Goal: Information Seeking & Learning: Check status

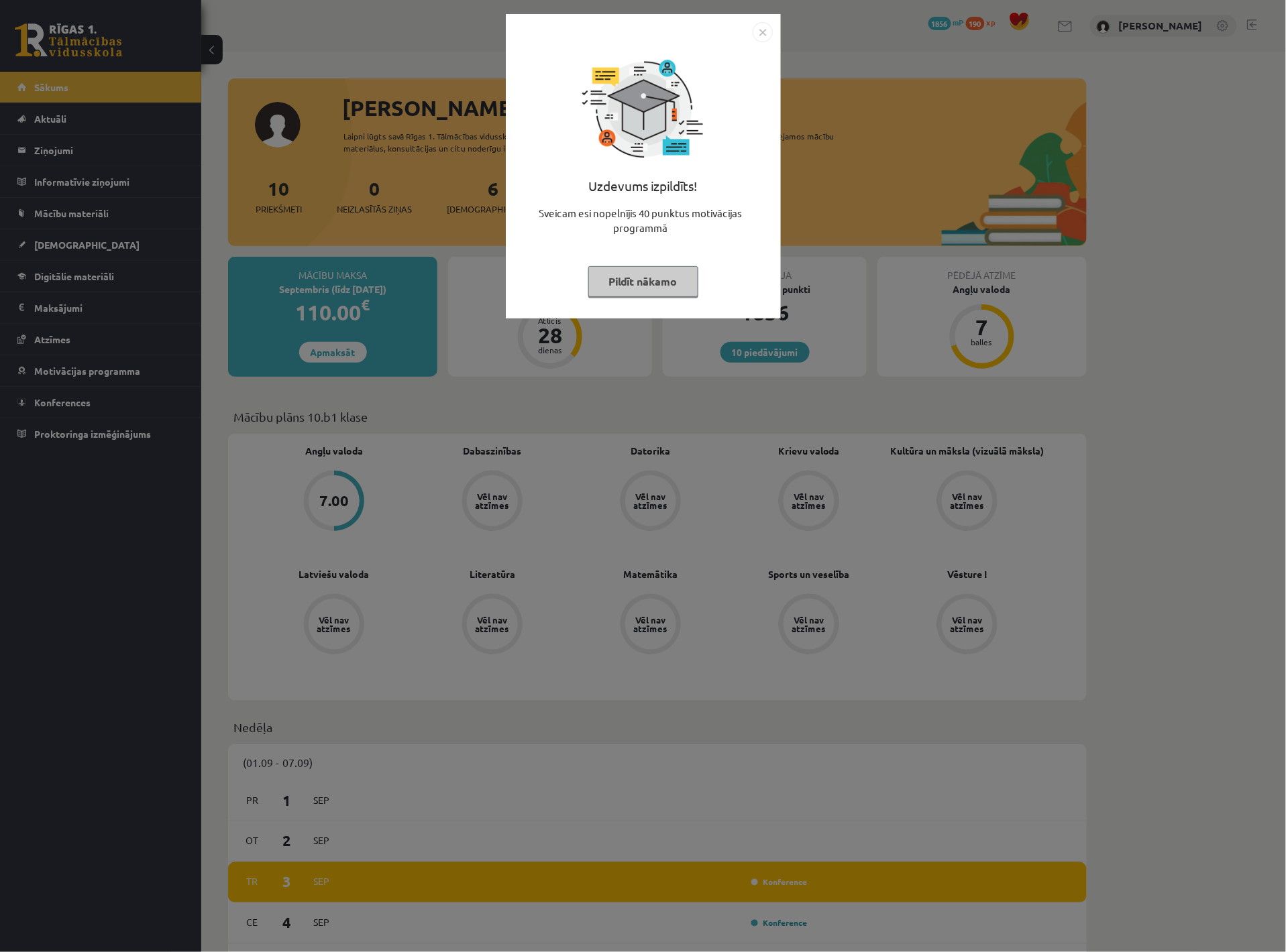
click at [678, 276] on button "Pildīt nākamo" at bounding box center [643, 281] width 110 height 31
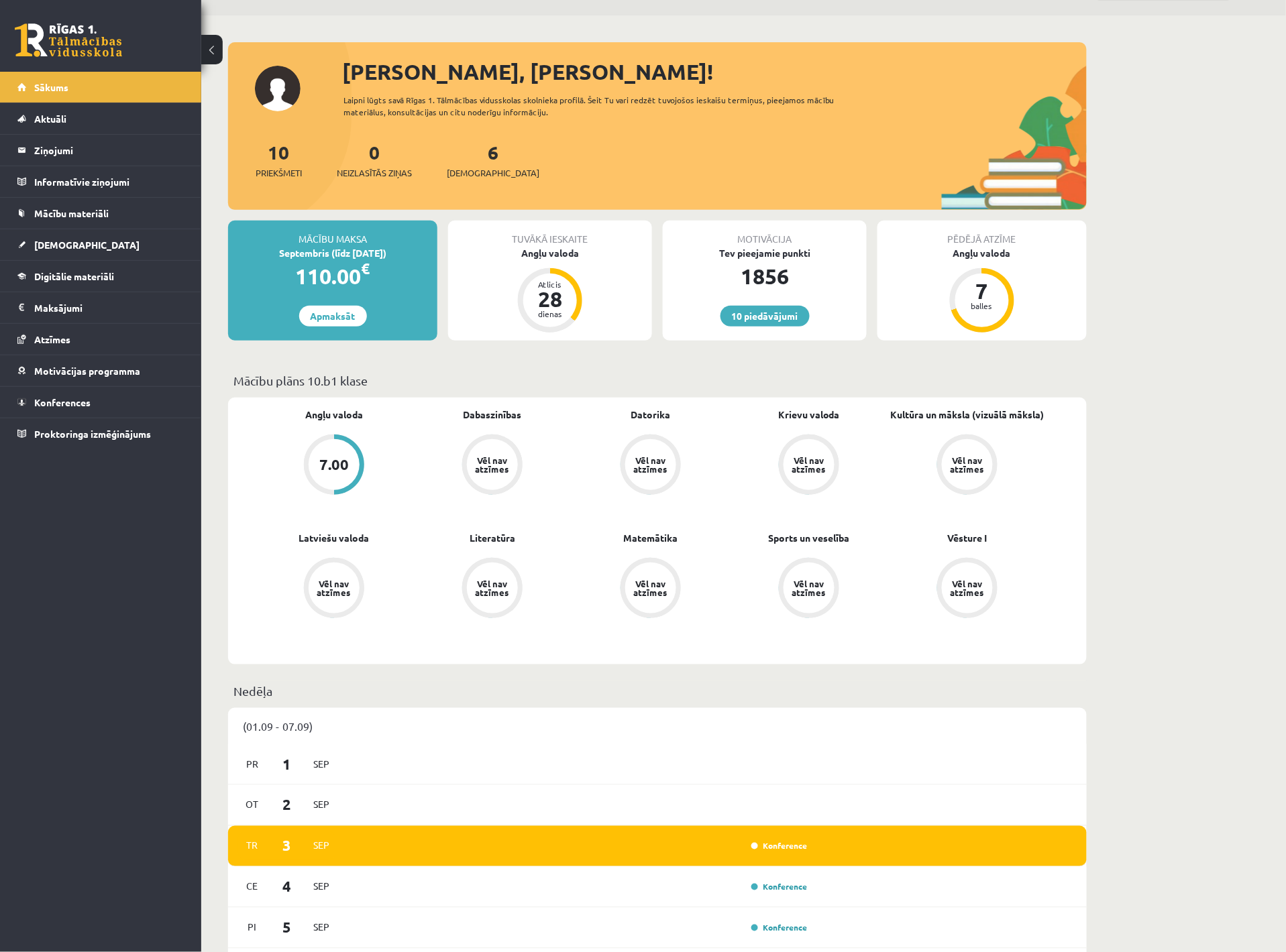
scroll to position [49, 0]
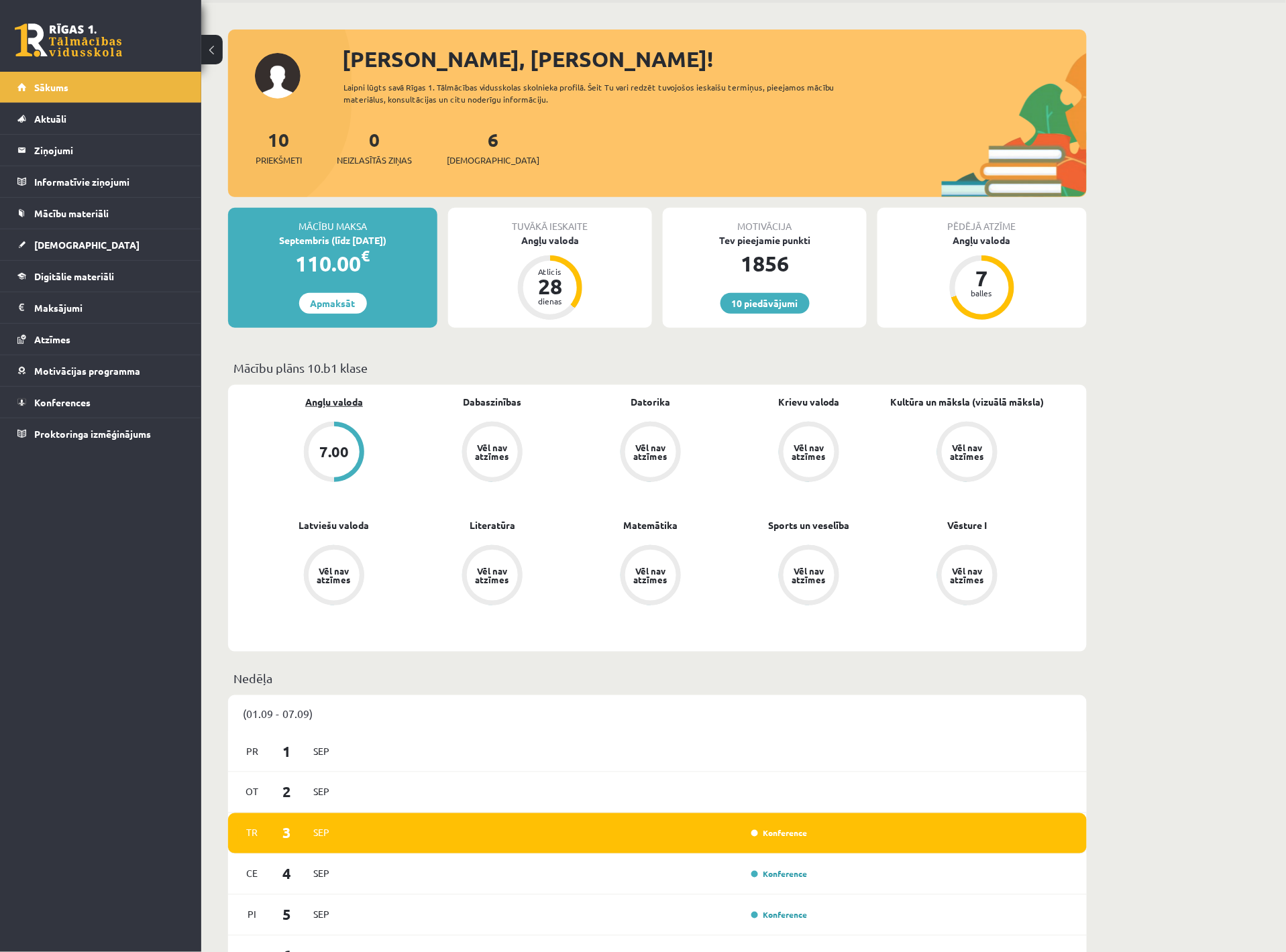
click at [347, 402] on link "Angļu valoda" at bounding box center [334, 402] width 57 height 14
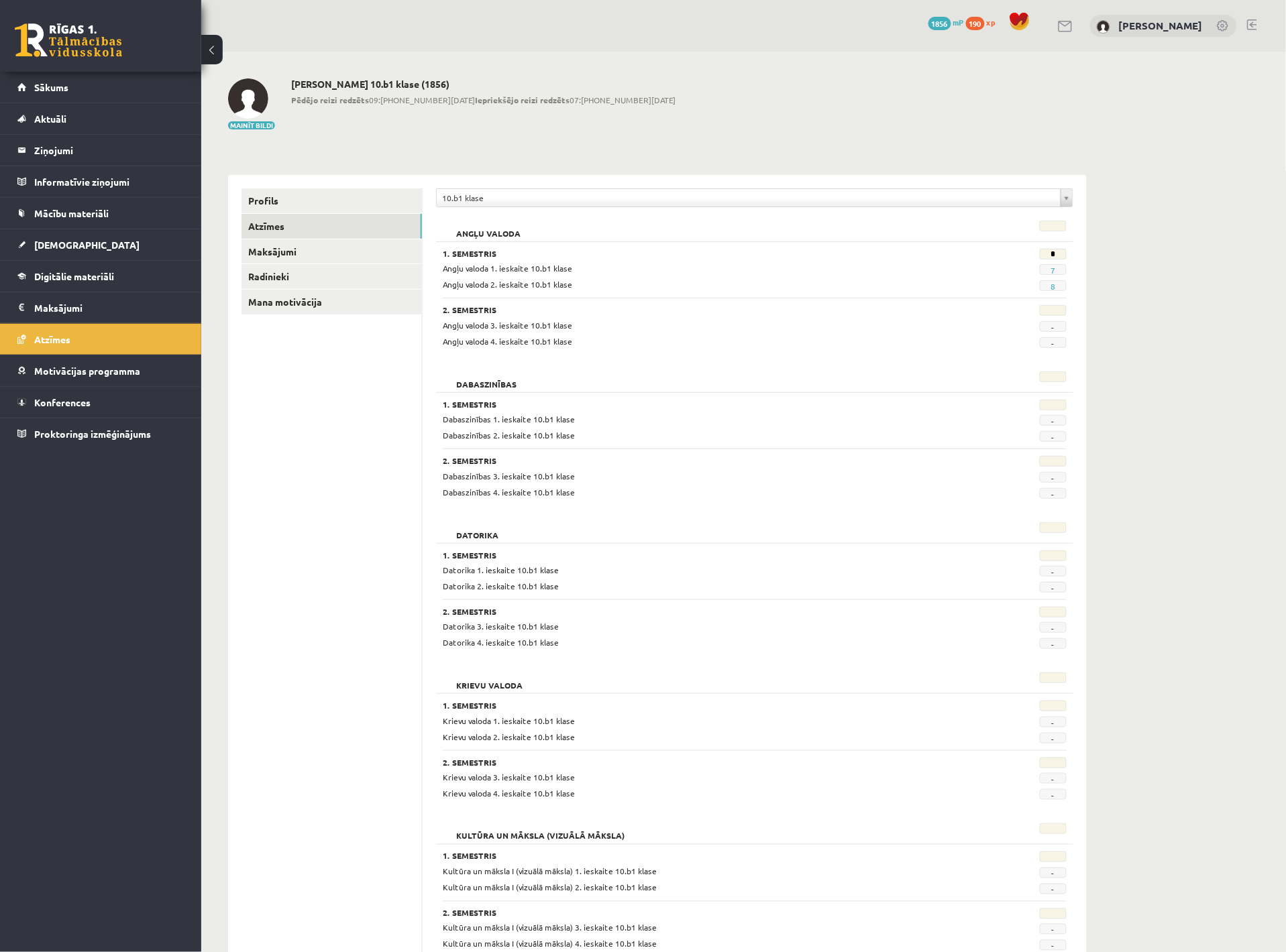
click at [1056, 286] on span "8" at bounding box center [1053, 285] width 27 height 11
click at [1054, 286] on link "8" at bounding box center [1053, 286] width 5 height 11
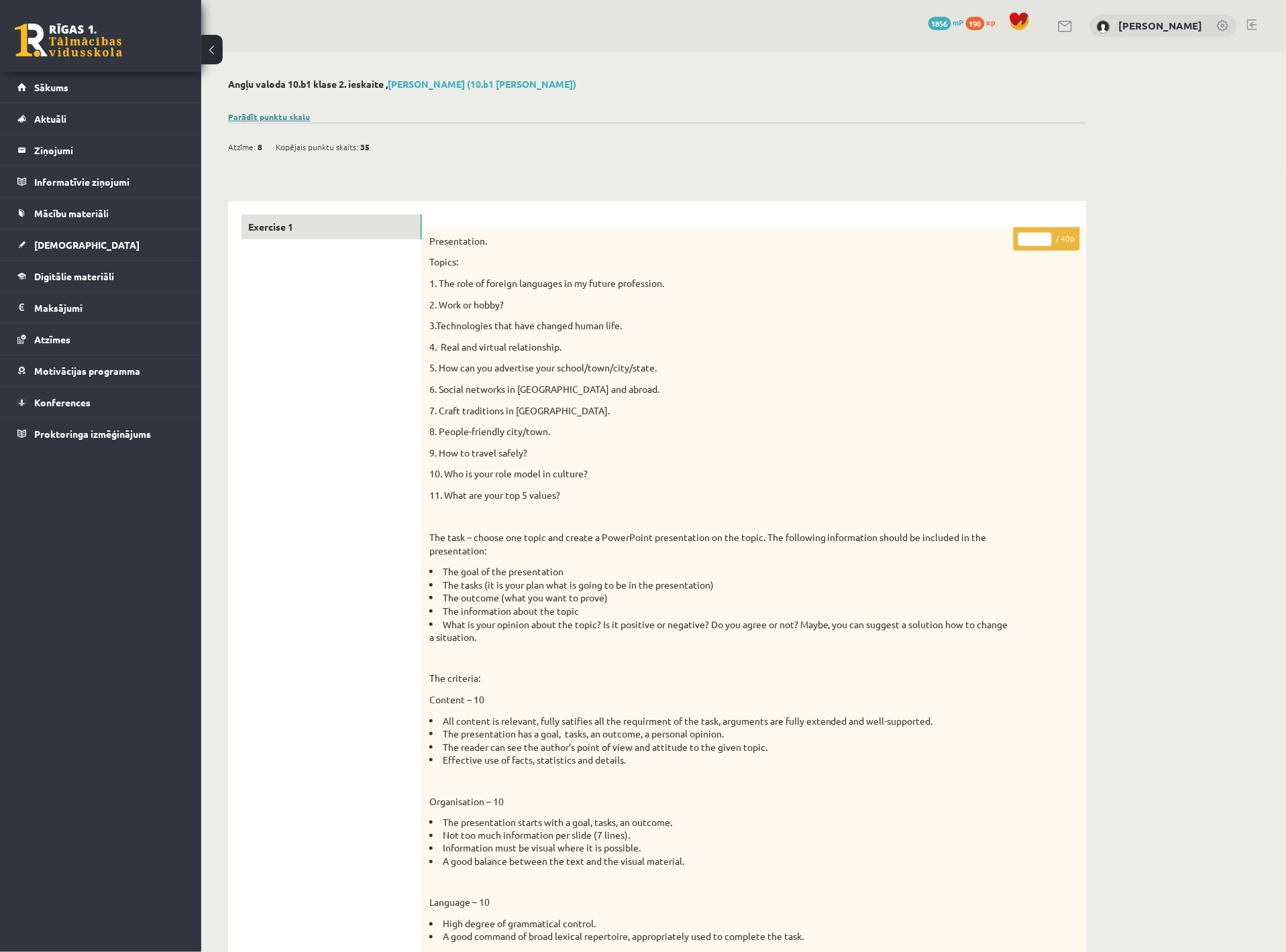
click at [302, 112] on link "Parādīt punktu skalu" at bounding box center [268, 117] width 81 height 11
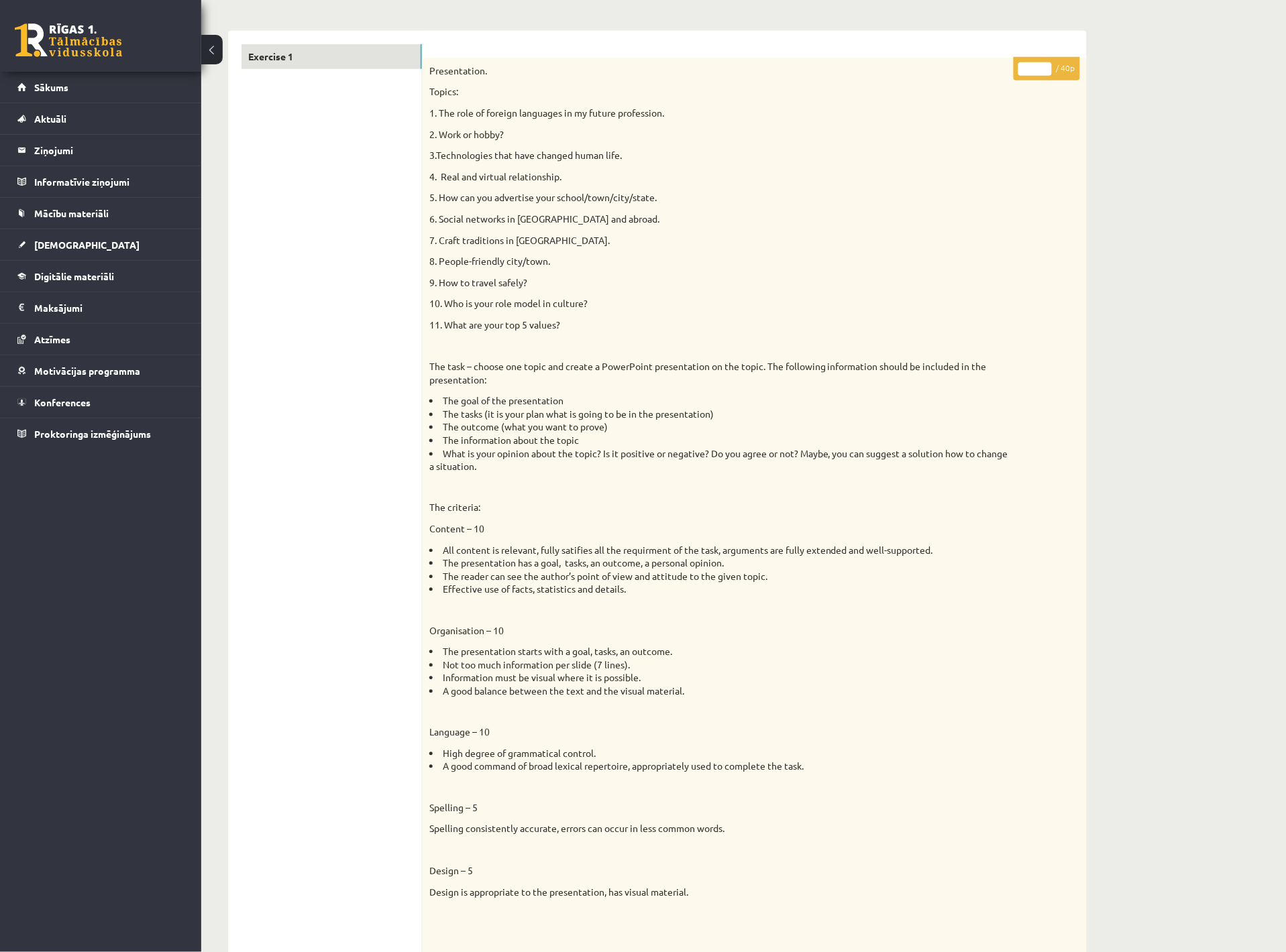
scroll to position [1091, 0]
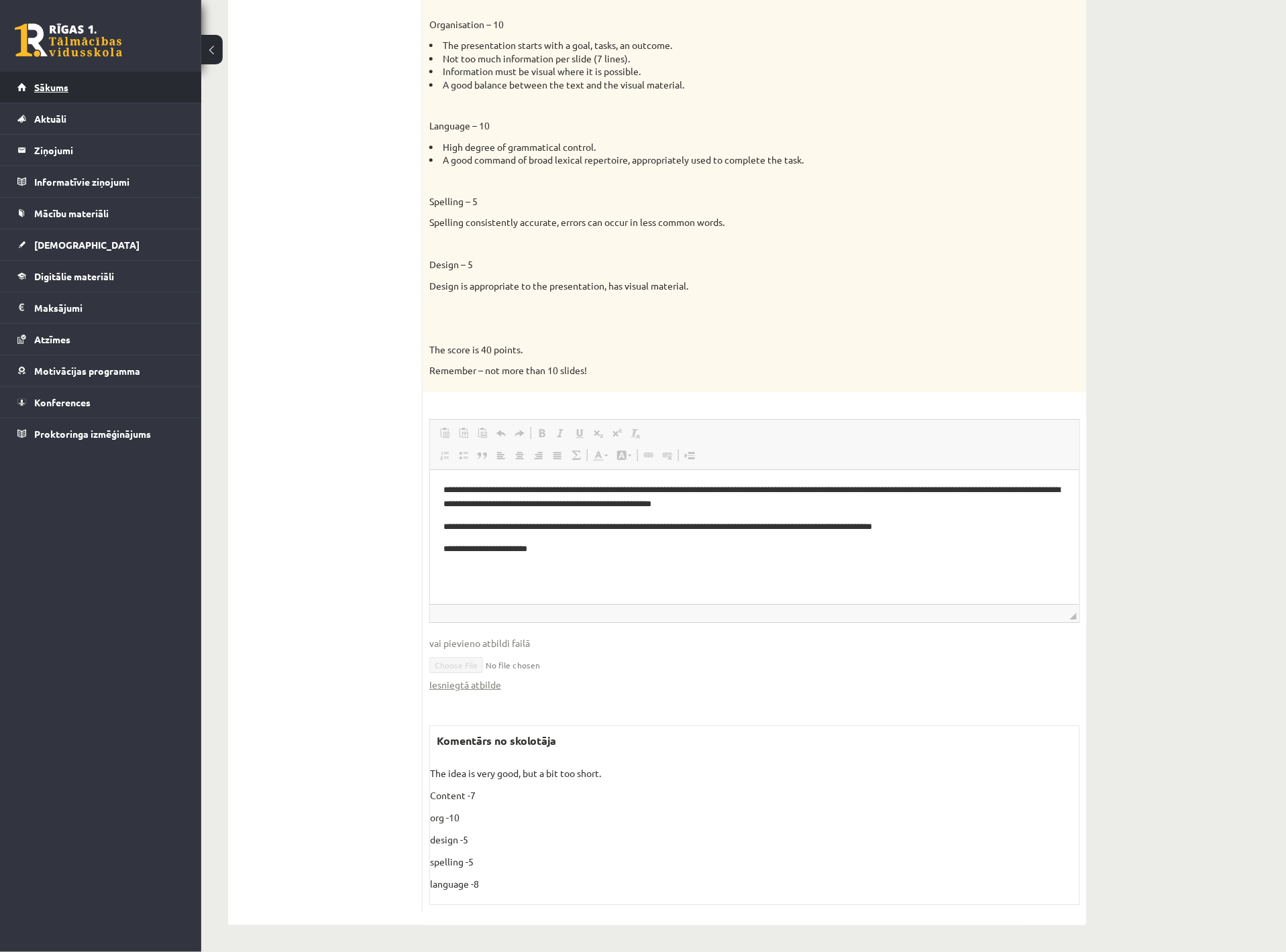
click at [121, 85] on link "Sākums" at bounding box center [100, 88] width 167 height 31
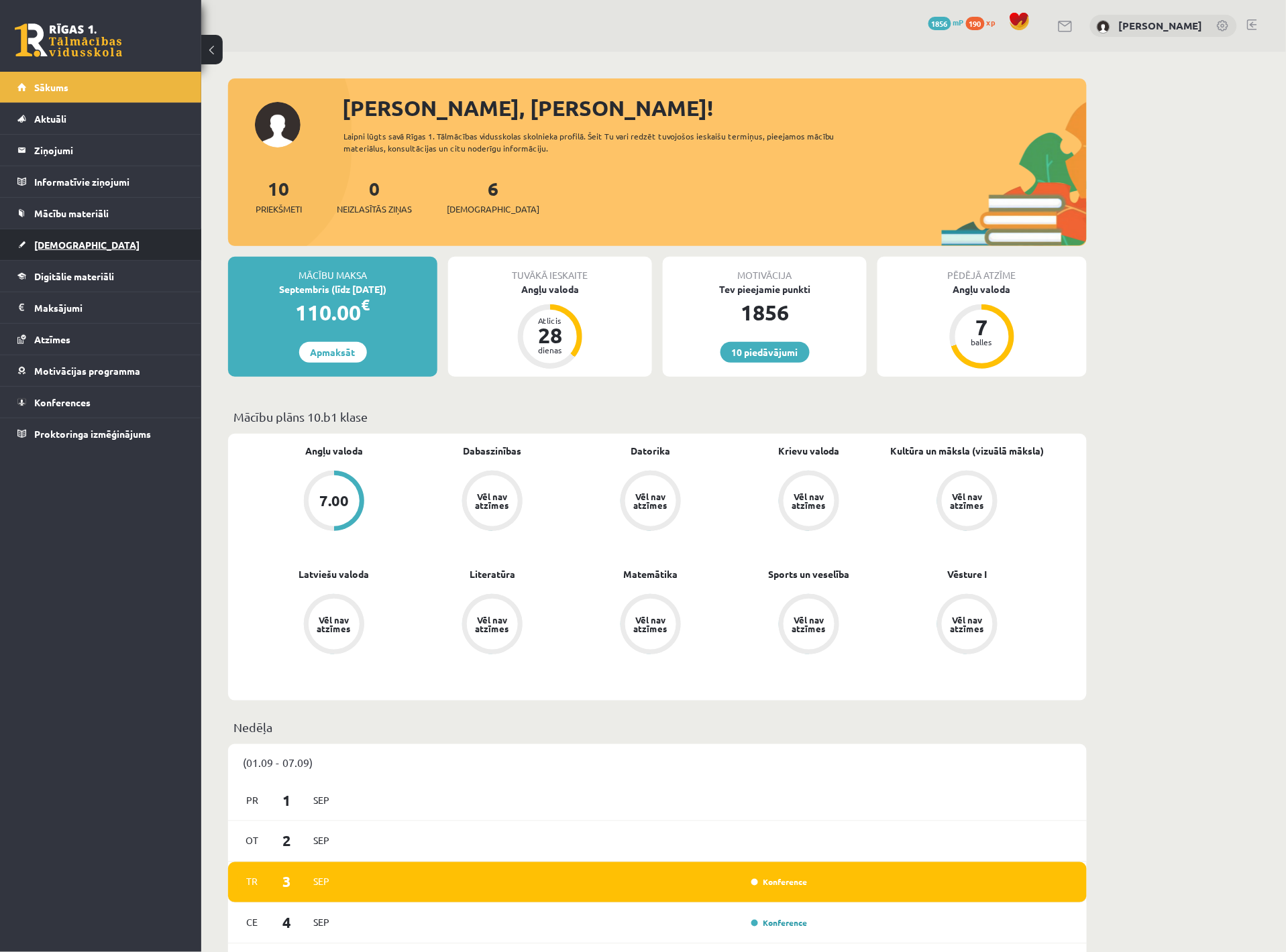
click at [84, 236] on link "[DEMOGRAPHIC_DATA]" at bounding box center [100, 245] width 167 height 31
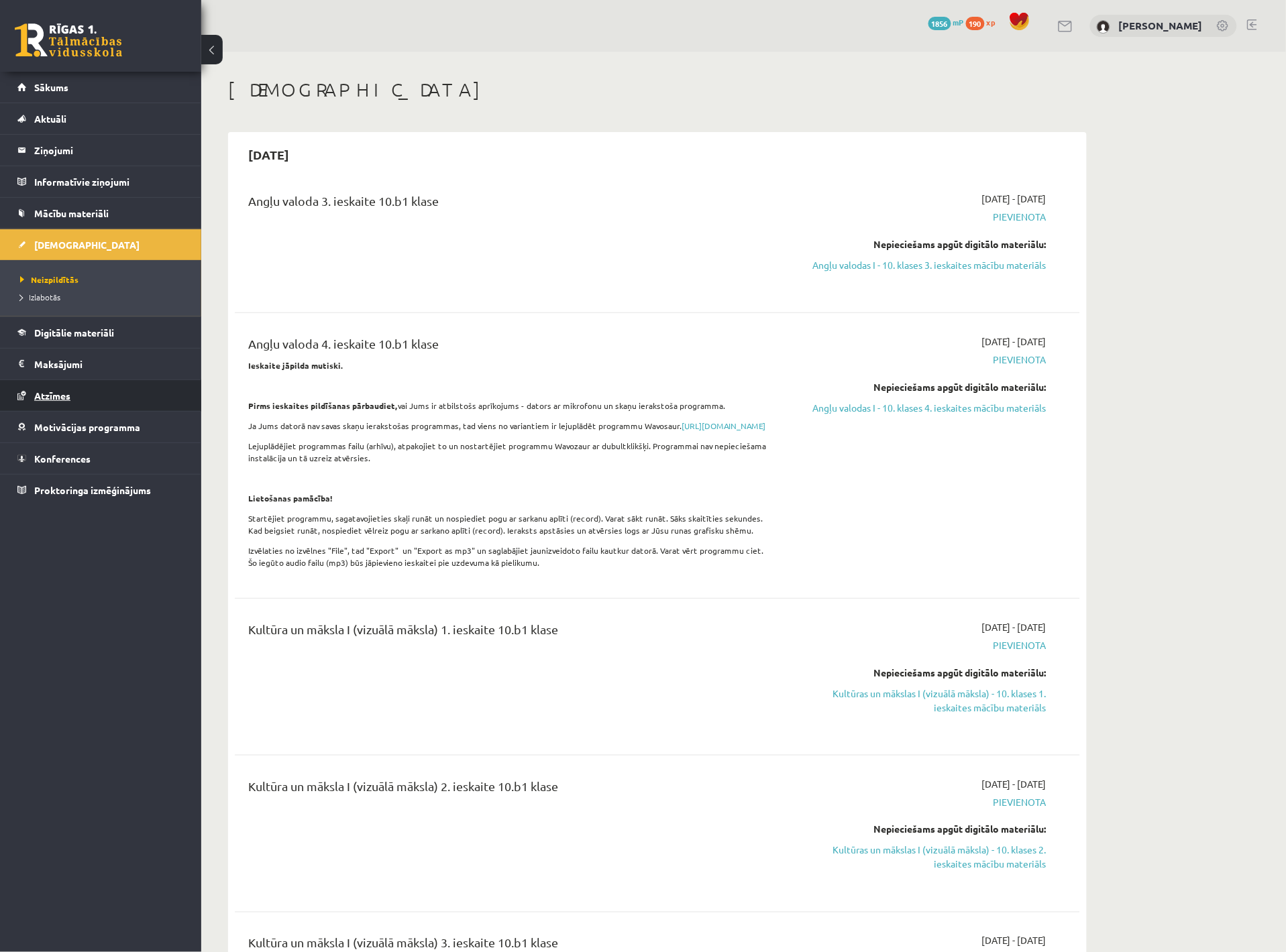
click at [81, 394] on link "Atzīmes" at bounding box center [100, 395] width 167 height 31
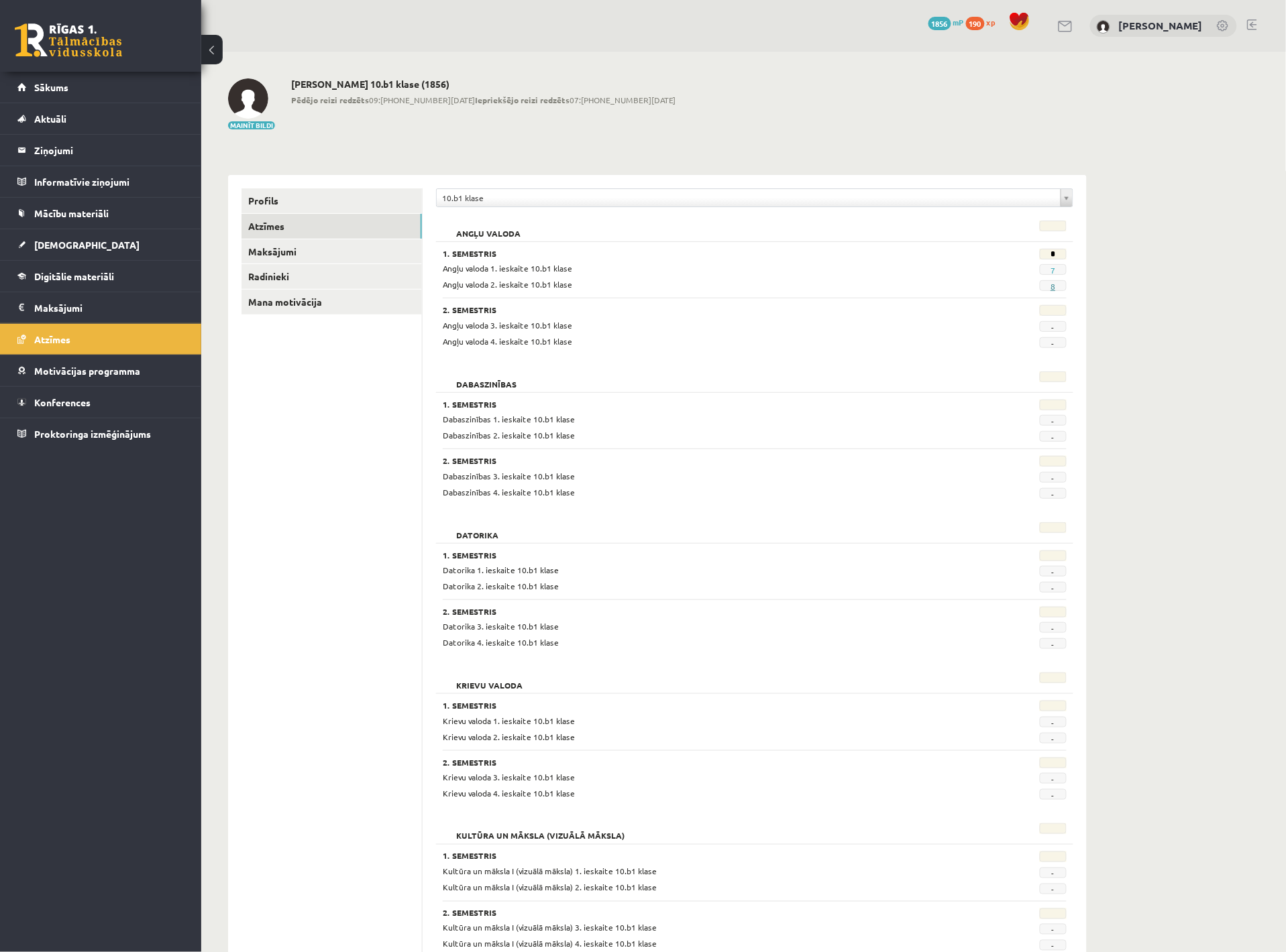
scroll to position [2, 0]
click at [1050, 285] on link "8" at bounding box center [1053, 285] width 5 height 11
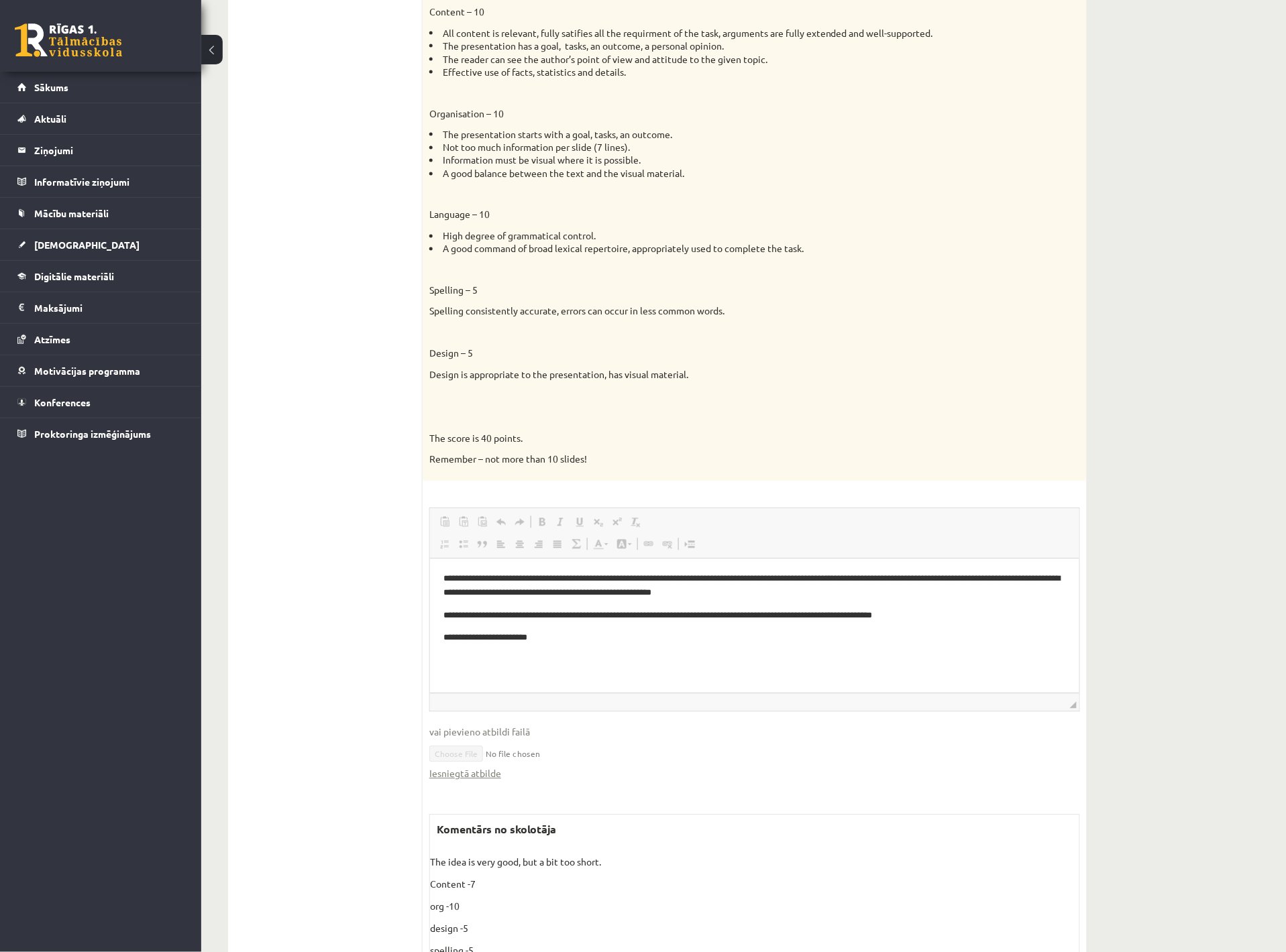
scroll to position [775, 0]
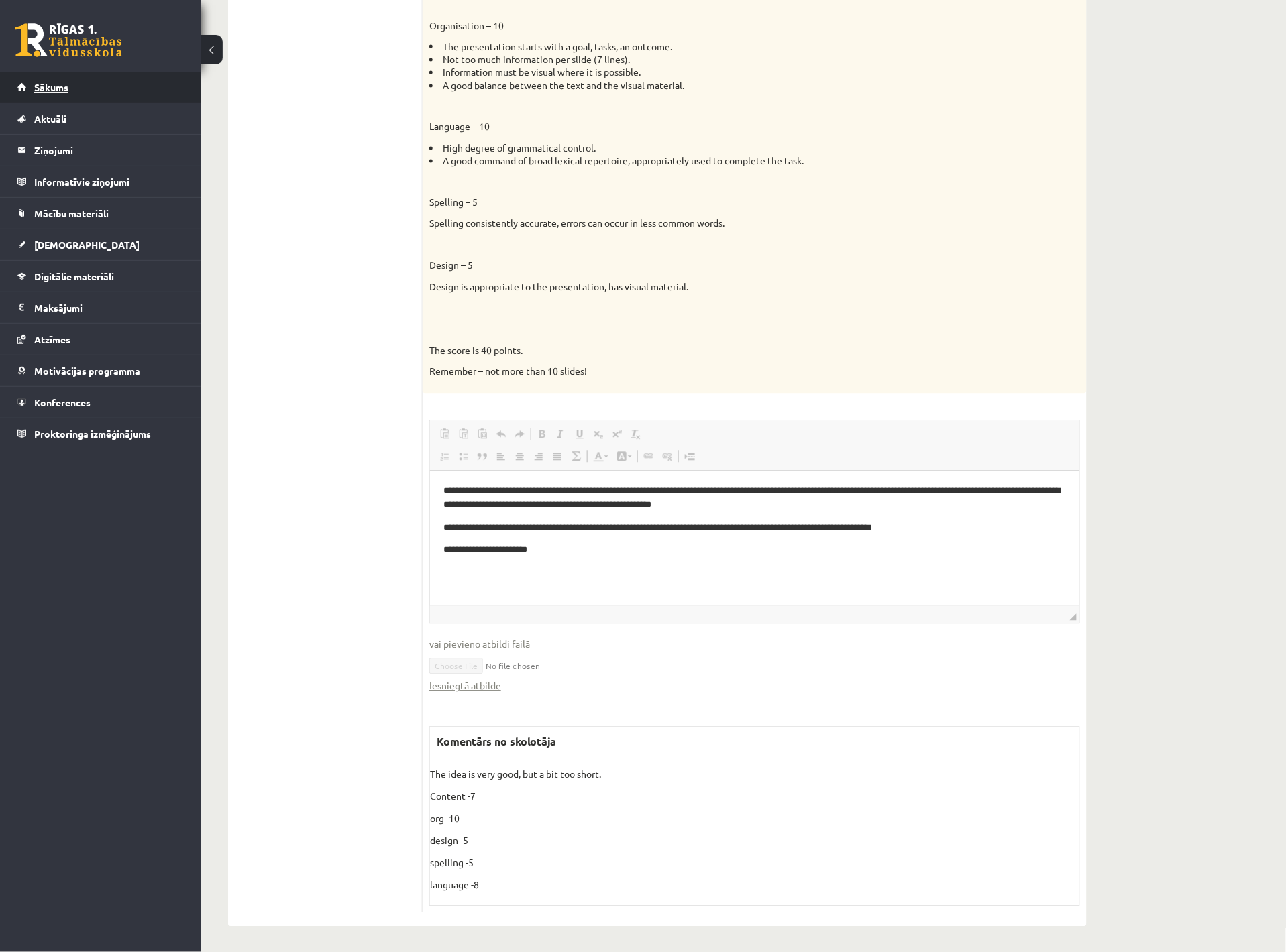
click at [128, 100] on link "Sākums" at bounding box center [100, 88] width 167 height 31
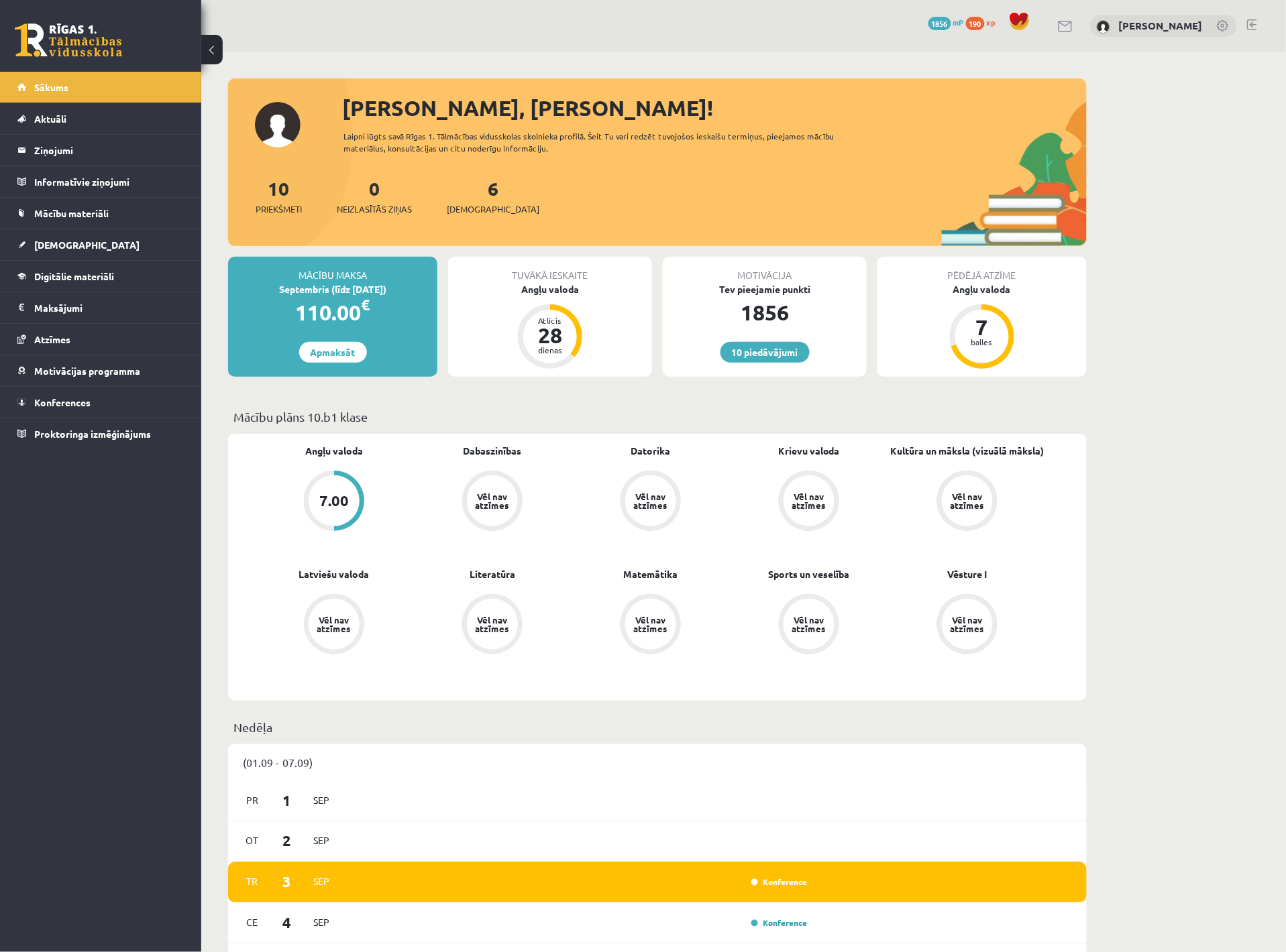
click at [1254, 23] on link at bounding box center [1252, 25] width 10 height 11
